Goal: Check status: Check status

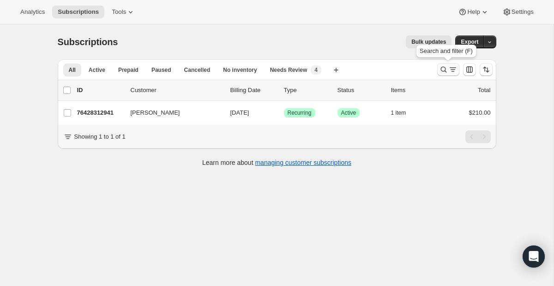
click at [452, 68] on icon "Search and filter results" at bounding box center [452, 69] width 9 height 9
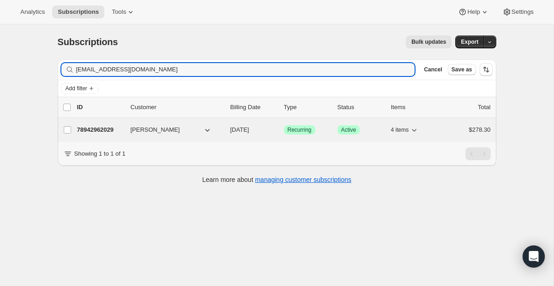
type input "[EMAIL_ADDRESS][DOMAIN_NAME]"
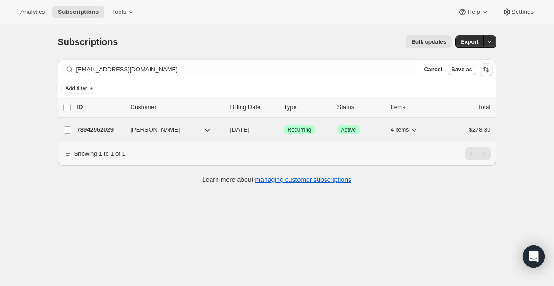
click at [298, 128] on span "Recurring" at bounding box center [299, 129] width 24 height 7
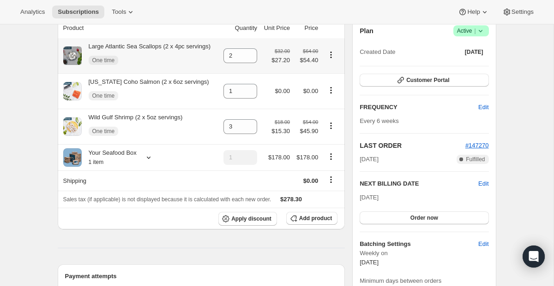
scroll to position [96, 0]
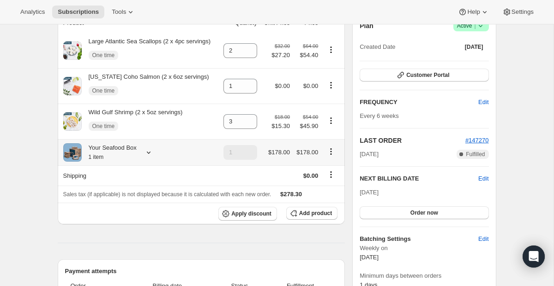
click at [146, 157] on icon at bounding box center [148, 152] width 9 height 9
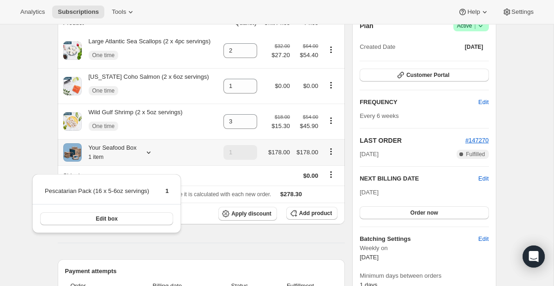
click at [146, 157] on div at bounding box center [146, 152] width 13 height 9
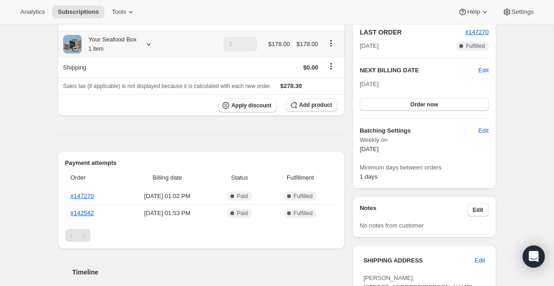
scroll to position [295, 0]
